Goal: Information Seeking & Learning: Find specific page/section

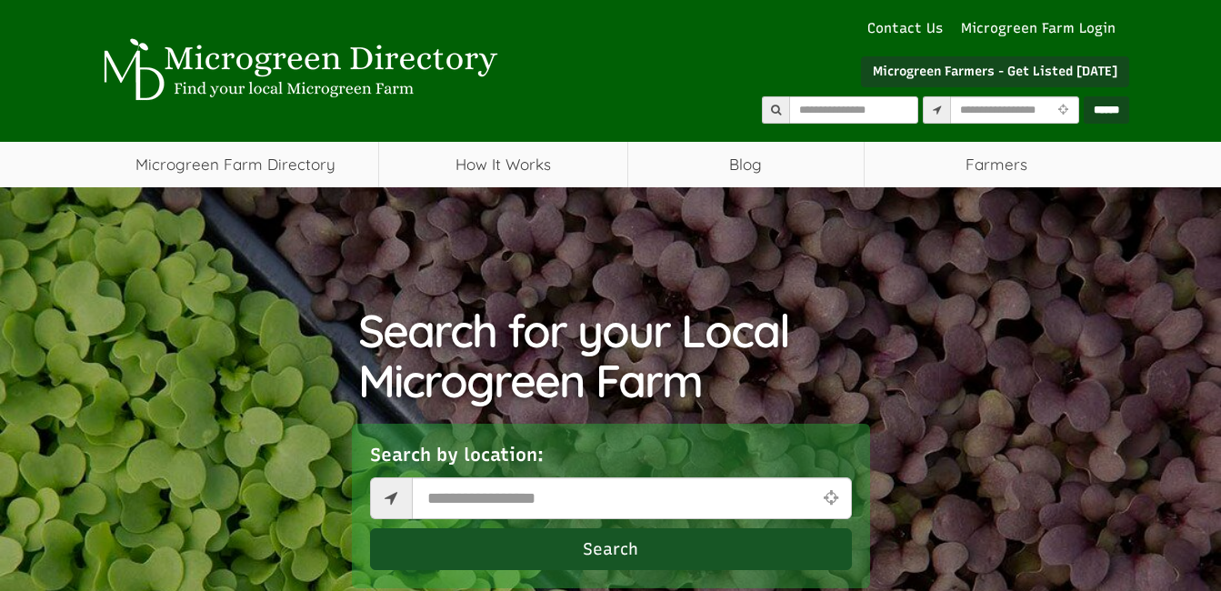
select select "Language Translate Widget"
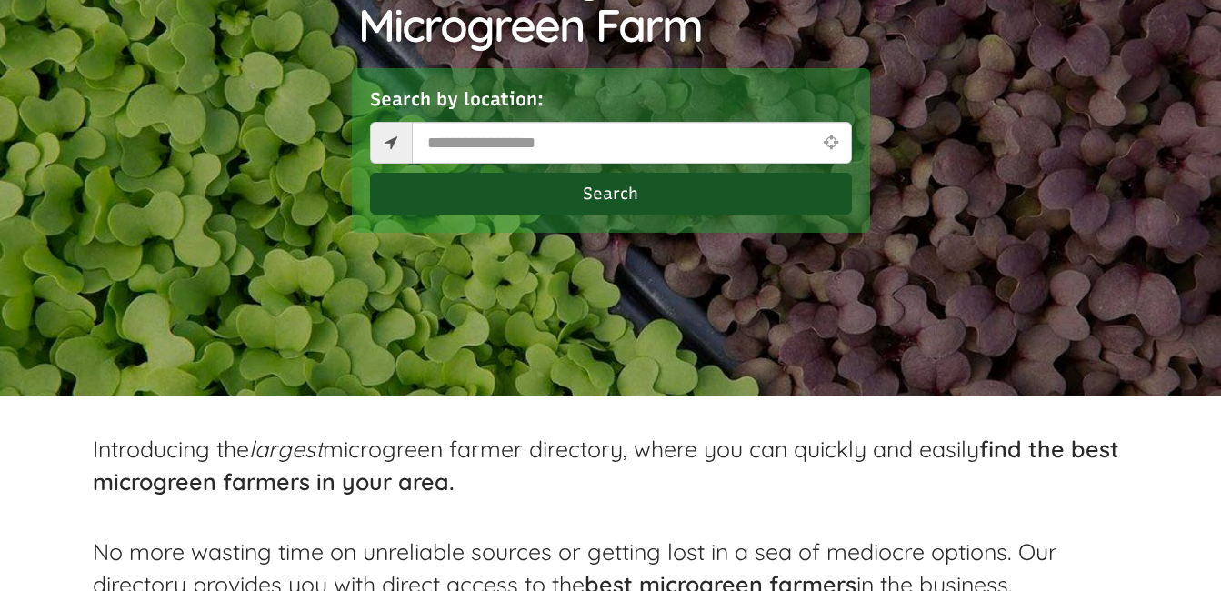
scroll to position [359, 0]
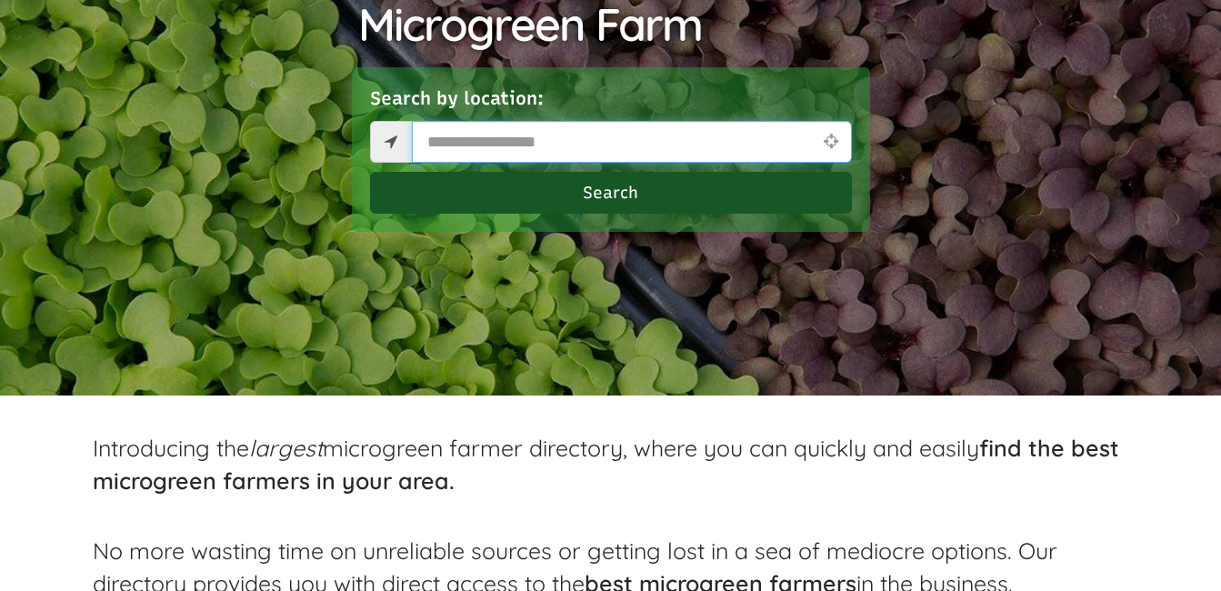
click at [476, 145] on input "text" at bounding box center [632, 142] width 440 height 42
type input "*****"
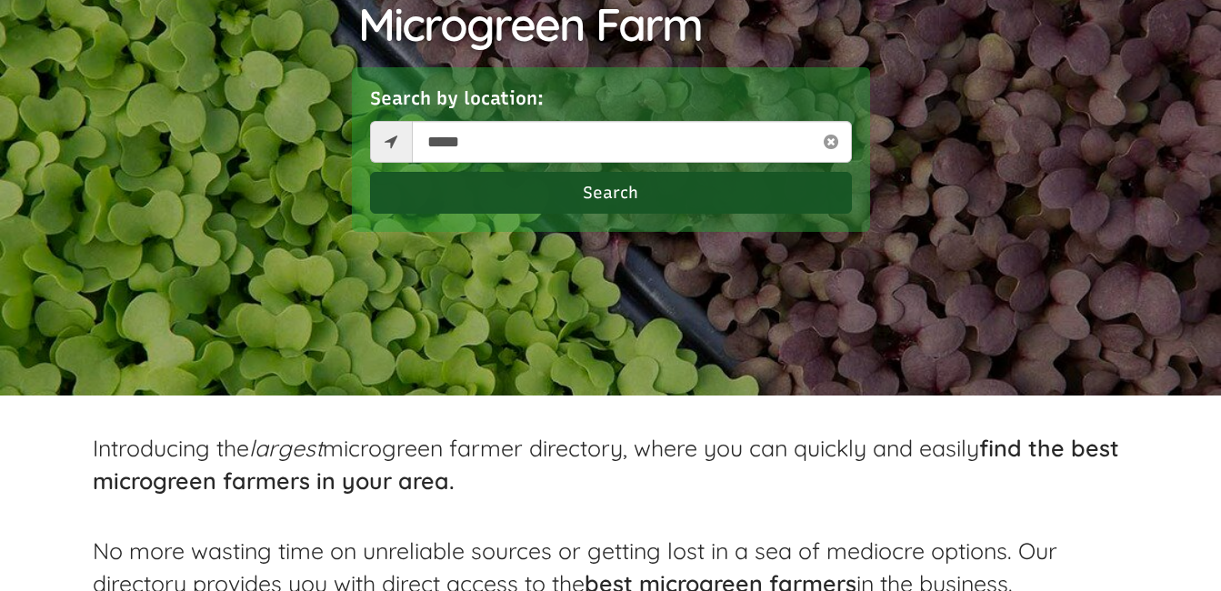
click at [513, 194] on button "Search" at bounding box center [611, 193] width 482 height 42
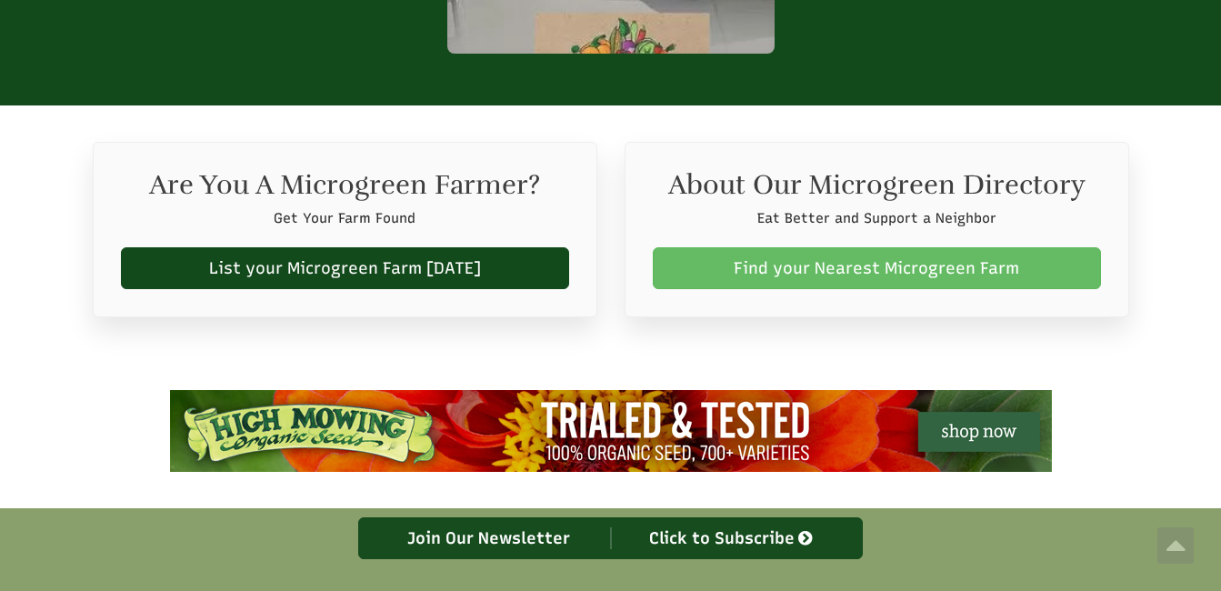
scroll to position [2850, 0]
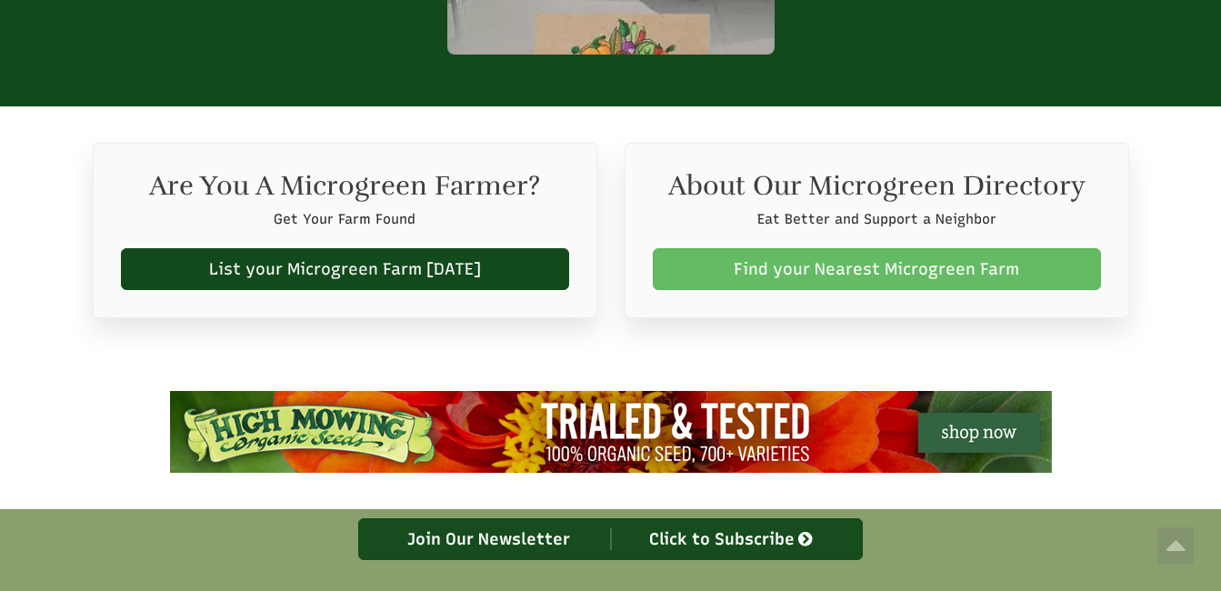
click at [845, 248] on link "Find your Nearest Microgreen Farm" at bounding box center [877, 269] width 448 height 42
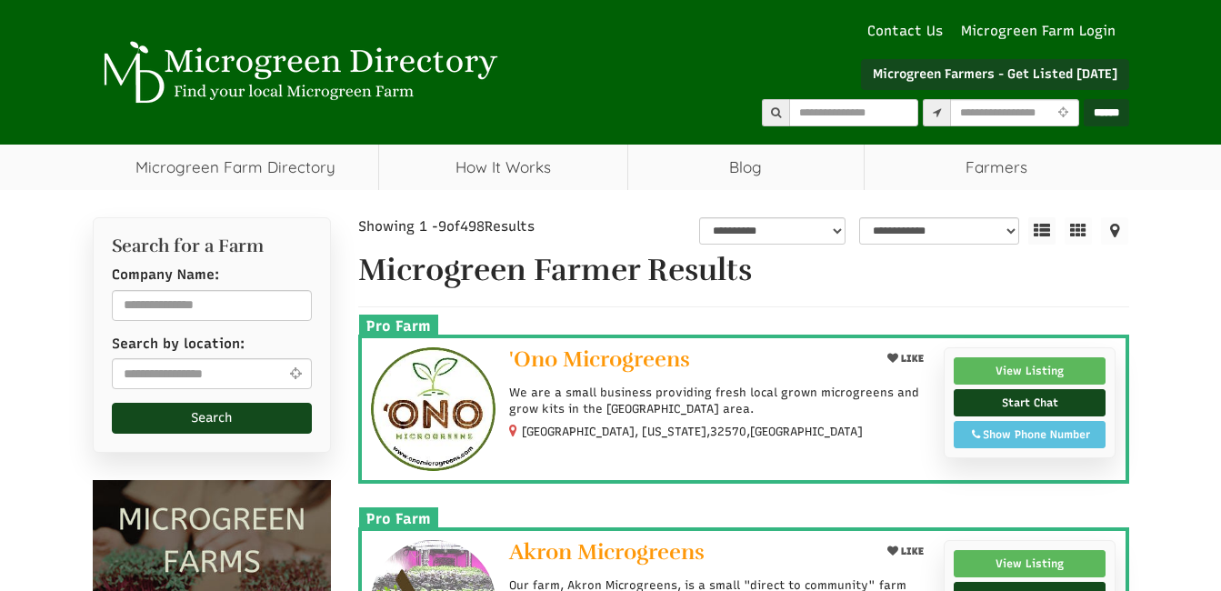
select select "Language Translate Widget"
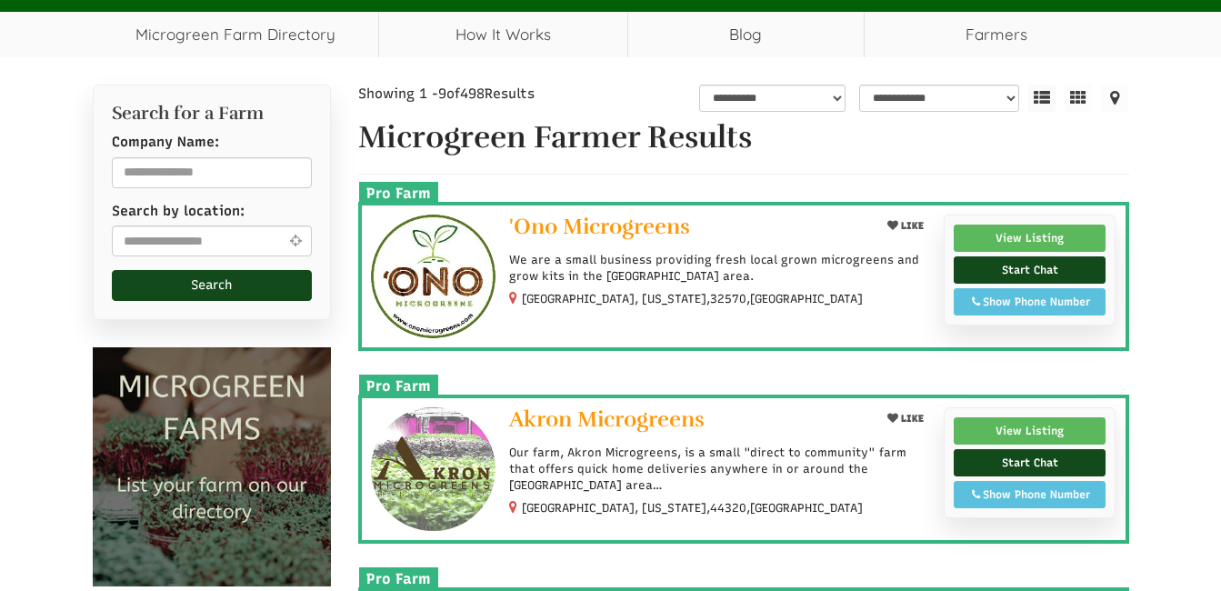
scroll to position [134, 0]
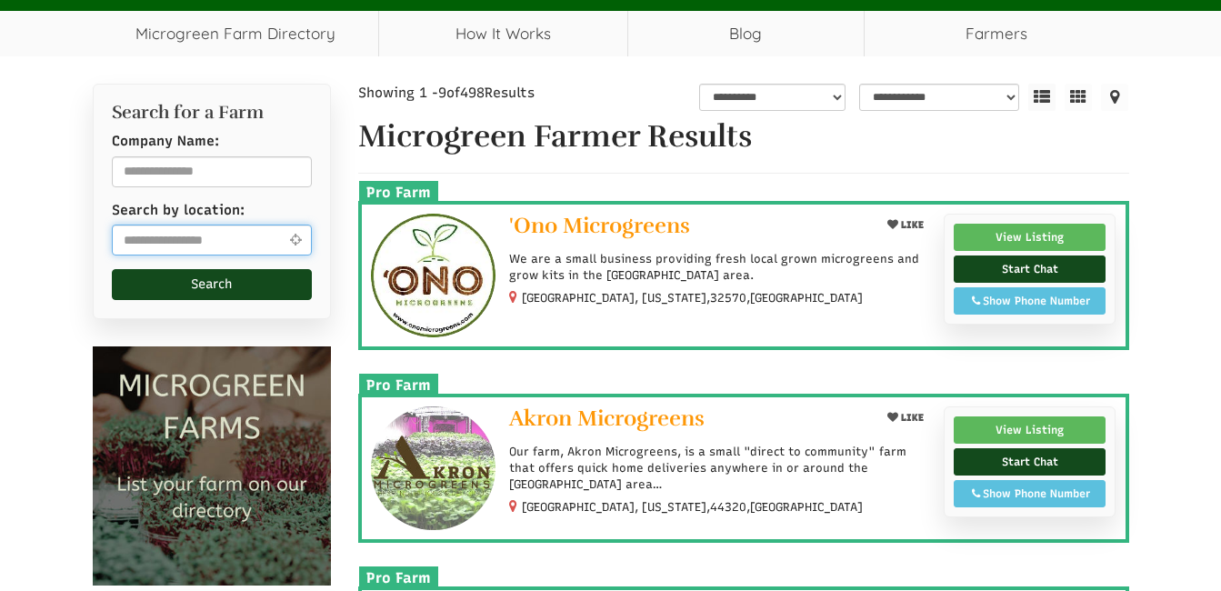
click at [253, 241] on input "text" at bounding box center [212, 240] width 201 height 31
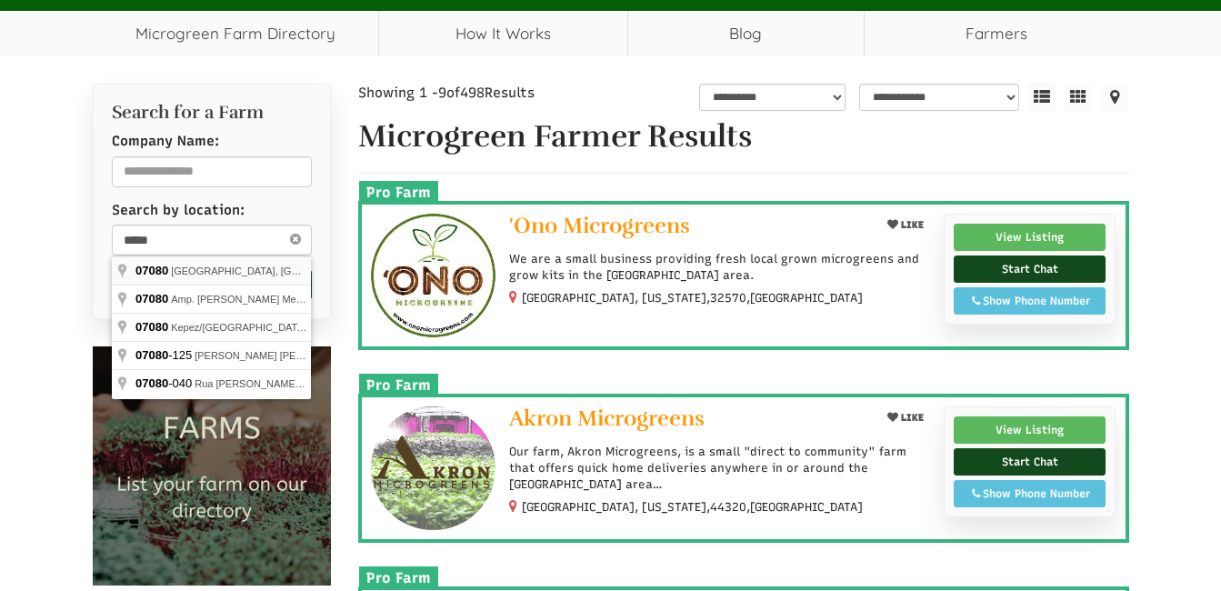
type input "**********"
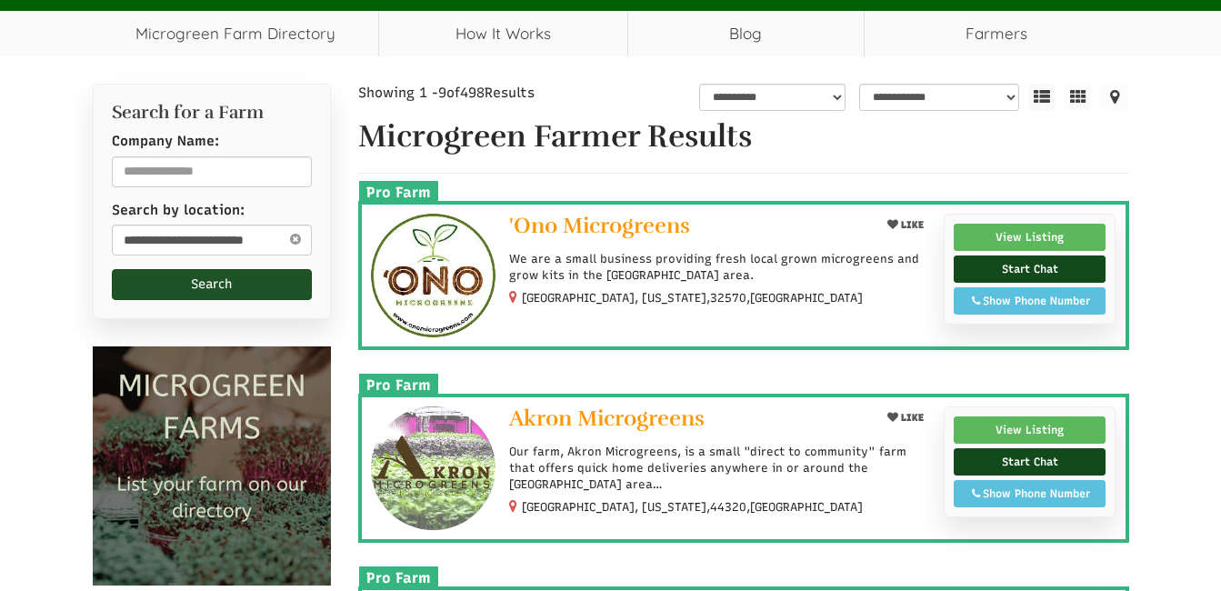
click at [235, 282] on button "Search" at bounding box center [212, 284] width 201 height 31
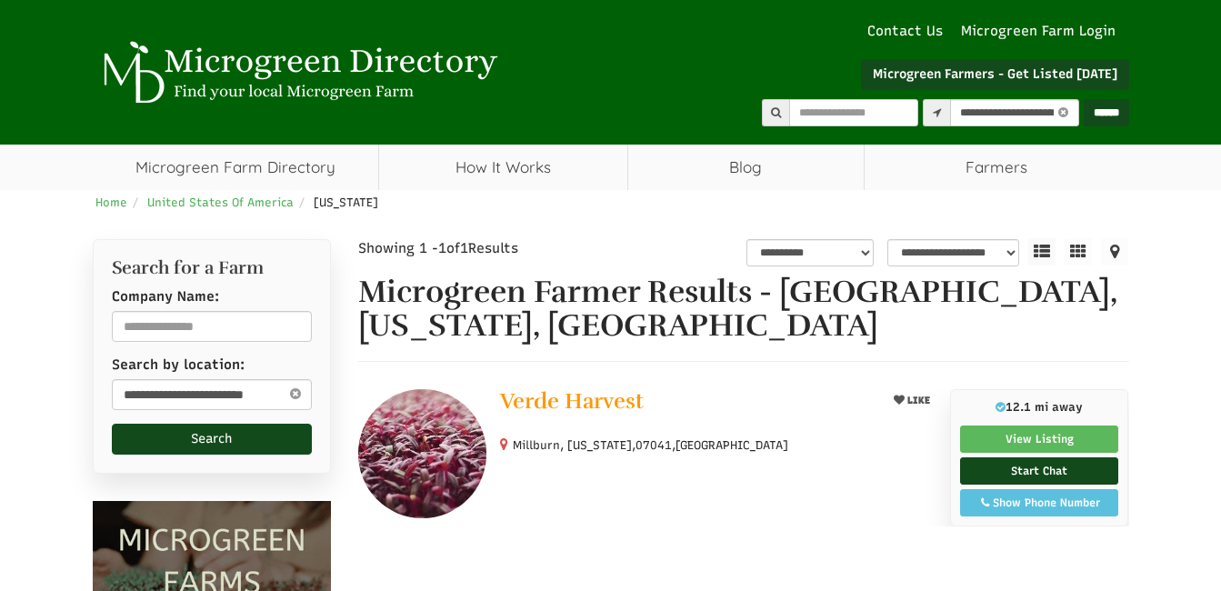
select select "********"
select select "Language Translate Widget"
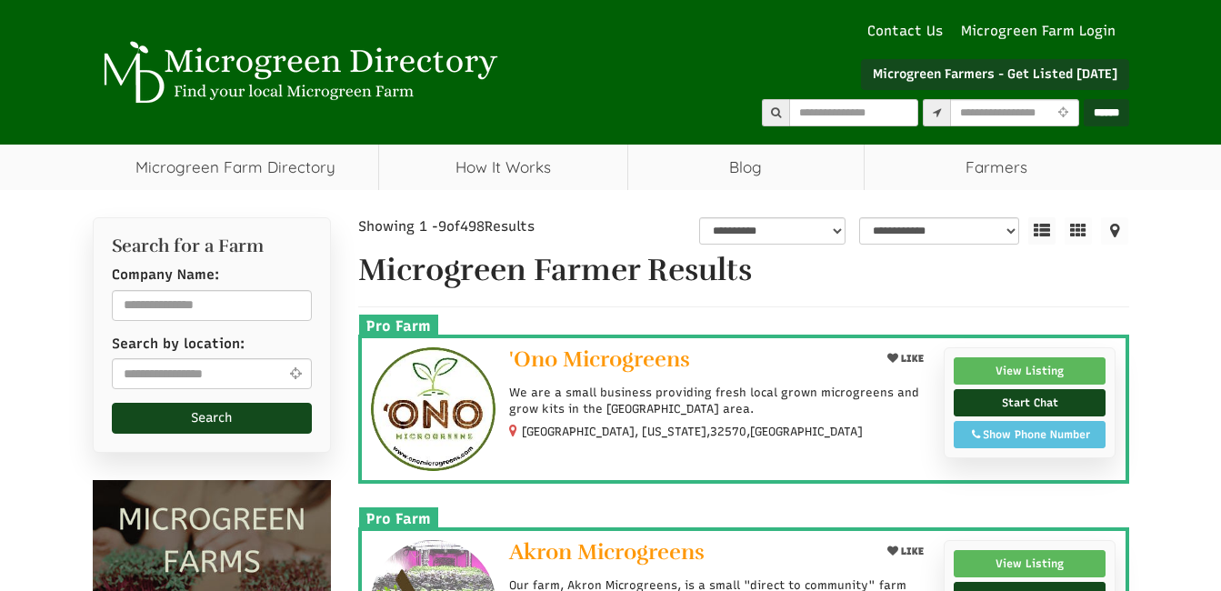
scroll to position [134, 0]
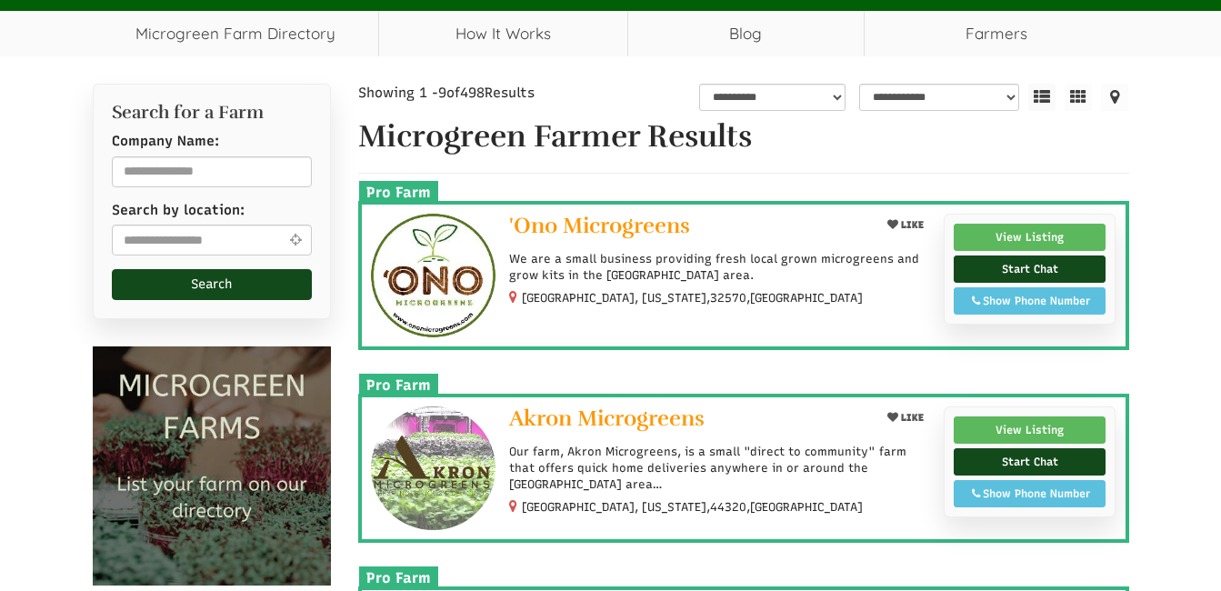
select select "Language Translate Widget"
click at [256, 172] on input "text" at bounding box center [212, 171] width 201 height 31
type input "*"
click at [209, 245] on input "text" at bounding box center [212, 240] width 201 height 31
click at [202, 283] on button "Search" at bounding box center [212, 284] width 201 height 31
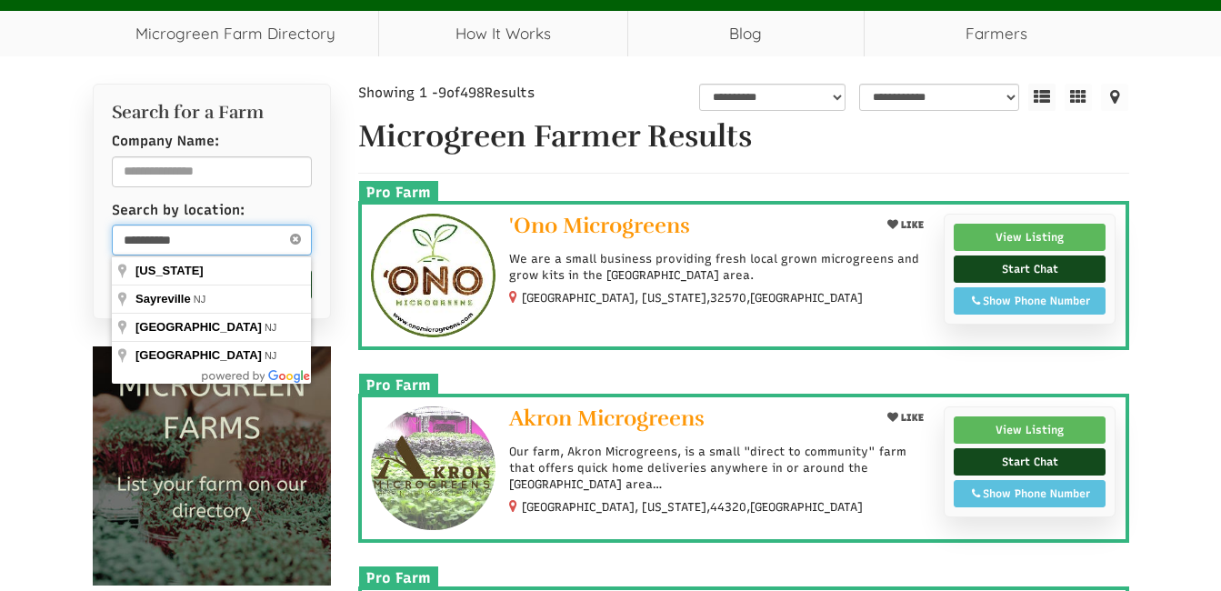
click at [228, 239] on input "**********" at bounding box center [212, 240] width 201 height 31
type input "**********"
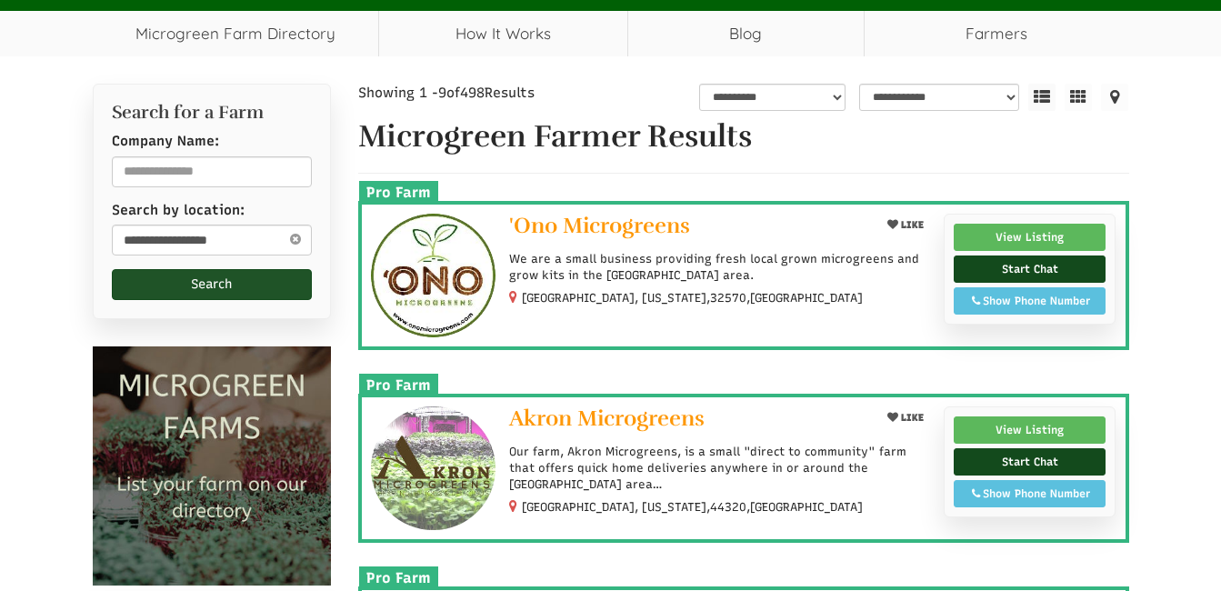
drag, startPoint x: 214, startPoint y: 325, endPoint x: 172, endPoint y: 281, distance: 61.1
click at [172, 281] on button "Search" at bounding box center [212, 284] width 201 height 31
select select "Language Translate Widget"
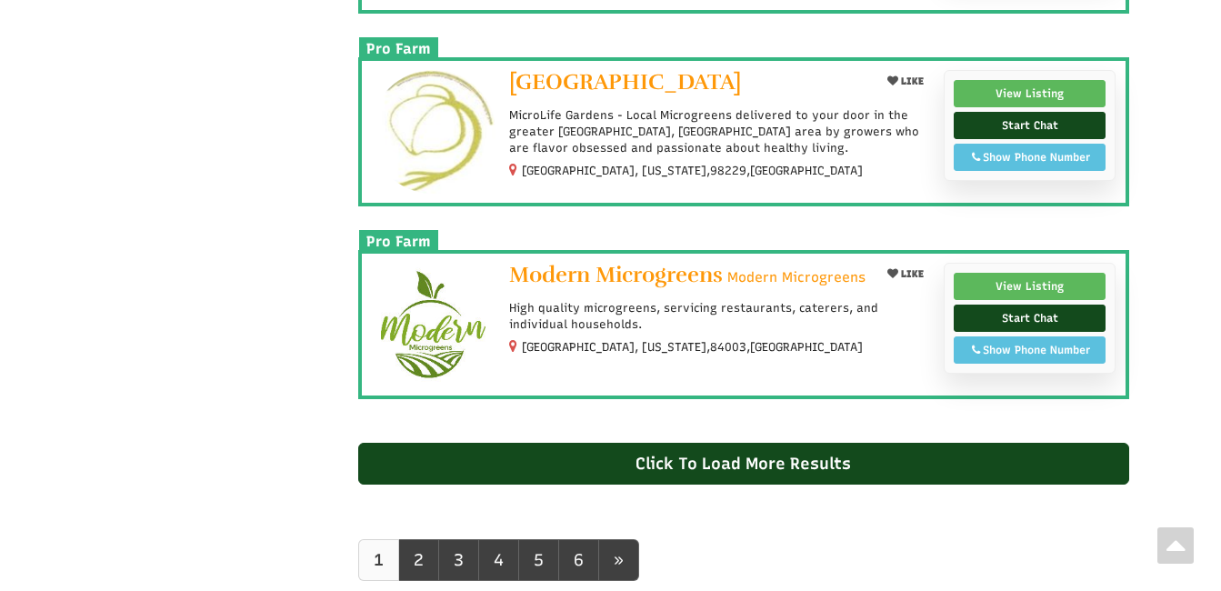
scroll to position [1707, 0]
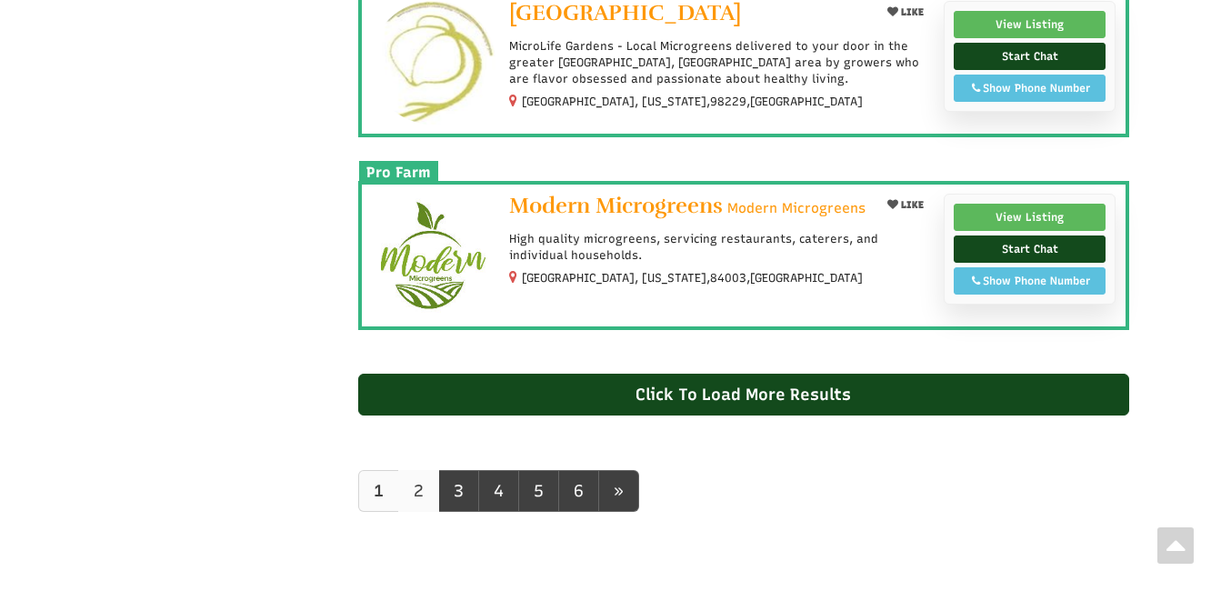
click at [425, 480] on link "2" at bounding box center [418, 491] width 41 height 42
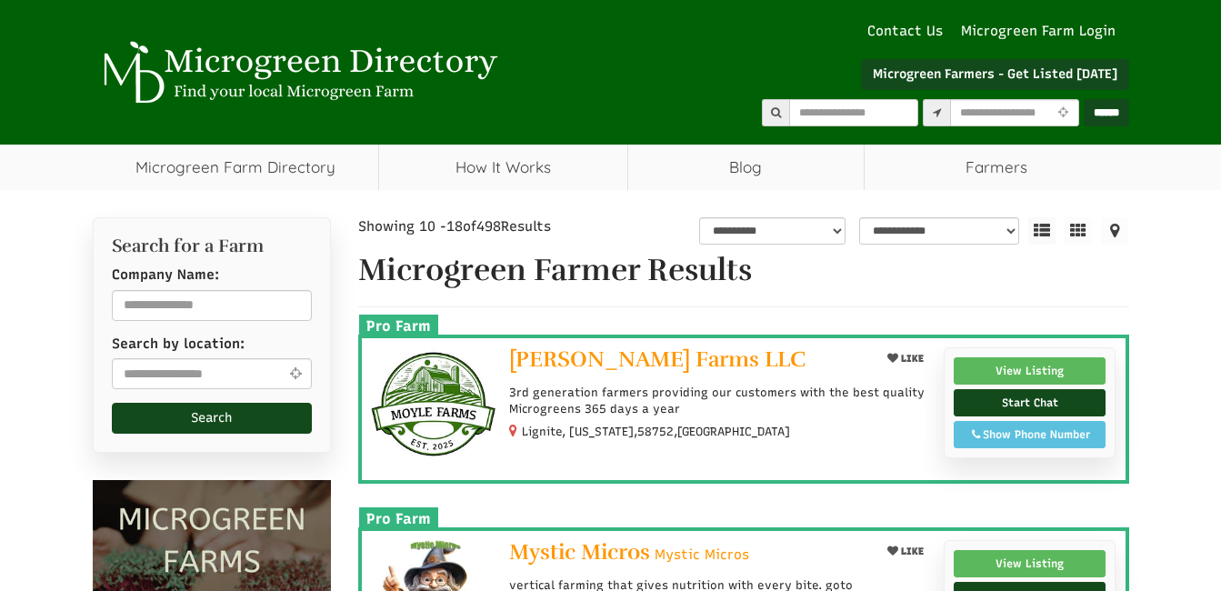
select select "Language Translate Widget"
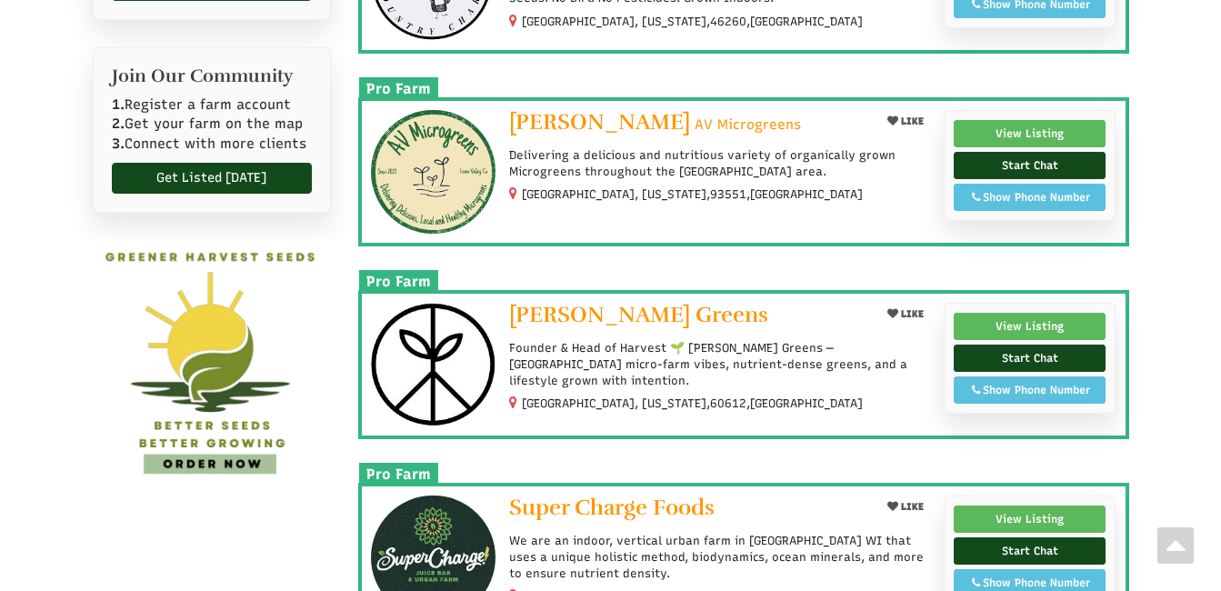
scroll to position [820, 0]
